Goal: Book appointment/travel/reservation

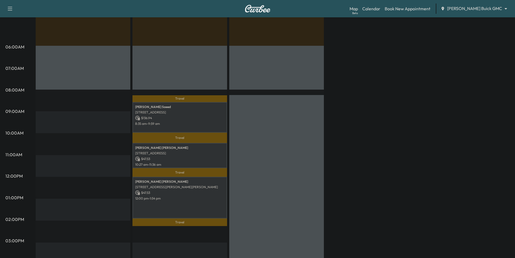
scroll to position [81, 0]
click at [480, 9] on body "Support Log Out Map Beta Calendar Book New Appointment [PERSON_NAME] Buick GMC …" at bounding box center [257, 48] width 515 height 258
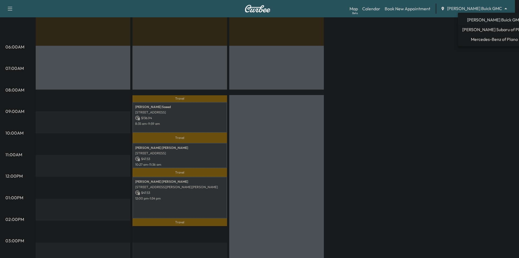
click at [481, 29] on span "[PERSON_NAME] Subaru of Plano" at bounding box center [495, 29] width 64 height 6
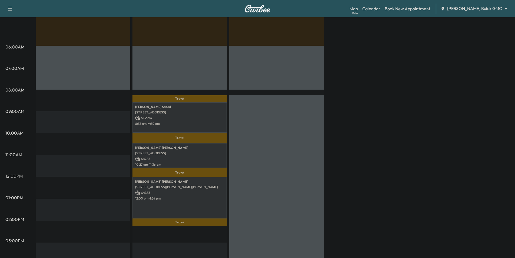
scroll to position [0, 0]
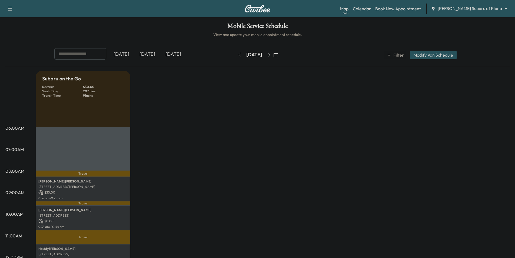
click at [156, 55] on div "[DATE]" at bounding box center [147, 54] width 26 height 12
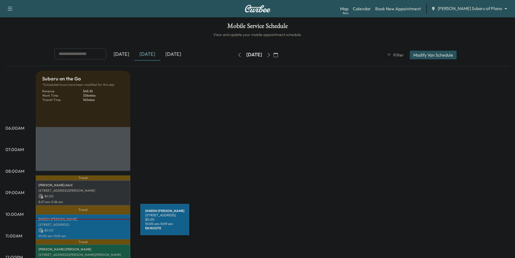
click at [100, 223] on p "[STREET_ADDRESS]" at bounding box center [82, 224] width 89 height 4
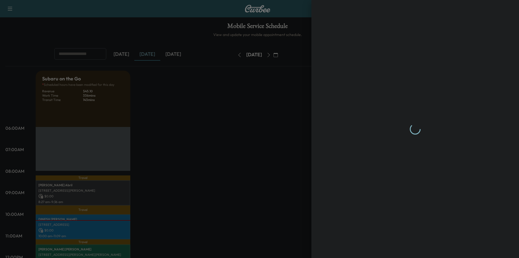
click at [400, 245] on div at bounding box center [416, 129] width 160 height 236
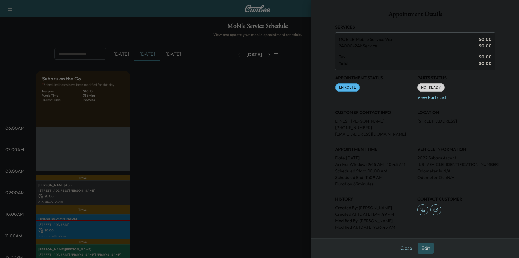
click at [404, 245] on button "Close" at bounding box center [406, 248] width 19 height 11
